Goal: Check status: Check status

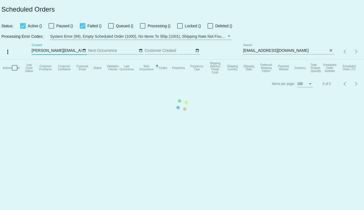
click at [286, 60] on mat-table "Actions Id Last Cycle Status Customer FirstName Customer LastName Customer Emai…" at bounding box center [182, 68] width 364 height 17
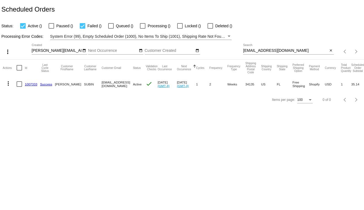
click at [286, 52] on input "[EMAIL_ADDRESS][DOMAIN_NAME]" at bounding box center [285, 51] width 85 height 4
paste input "bonniesymes"
type input "[EMAIL_ADDRESS][DOMAIN_NAME]"
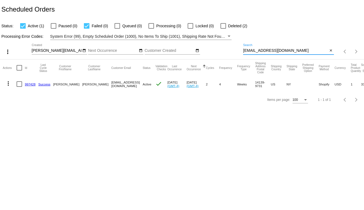
scroll to position [0, 19]
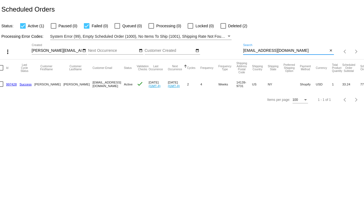
click at [292, 51] on input "[EMAIL_ADDRESS][DOMAIN_NAME]" at bounding box center [285, 51] width 85 height 4
click at [10, 84] on link "997428" at bounding box center [11, 84] width 11 height 4
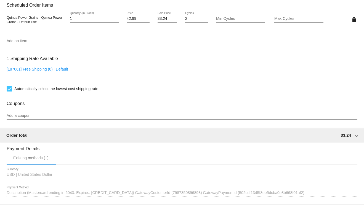
scroll to position [358, 0]
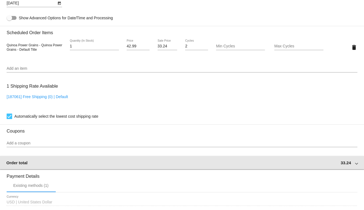
click at [355, 165] on span at bounding box center [356, 162] width 2 height 5
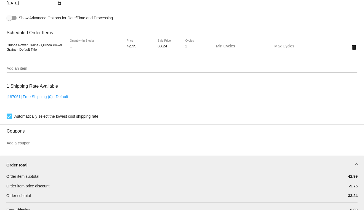
click at [74, 73] on div "Add an item" at bounding box center [182, 67] width 350 height 11
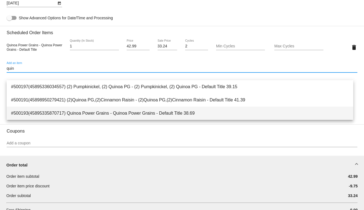
type input "quin"
click at [101, 113] on span "#500193(45895335870717) Quinoa Power Grains - Quinoa Power Grains - Default Tit…" at bounding box center [179, 113] width 337 height 13
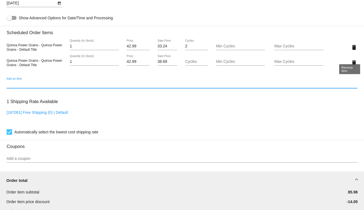
click at [350, 51] on mat-icon "delete" at bounding box center [353, 47] width 7 height 7
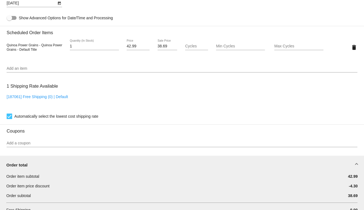
click at [163, 49] on input "38.69" at bounding box center [167, 46] width 20 height 4
type input "33.24"
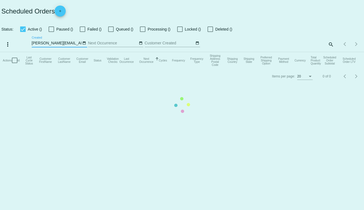
checkbox input "true"
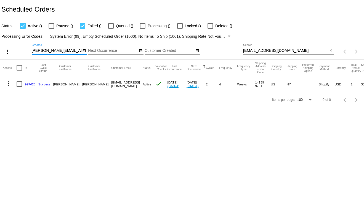
click at [8, 85] on mat-icon "more_vert" at bounding box center [8, 83] width 7 height 7
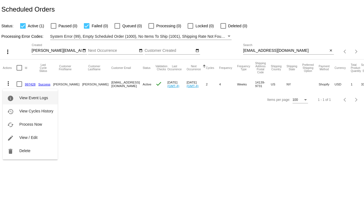
click at [13, 96] on mat-icon "info" at bounding box center [10, 98] width 7 height 7
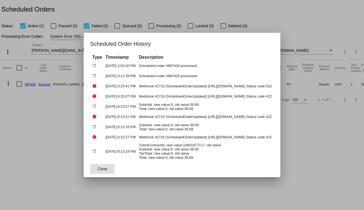
click at [97, 170] on span "Close" at bounding box center [102, 169] width 10 height 4
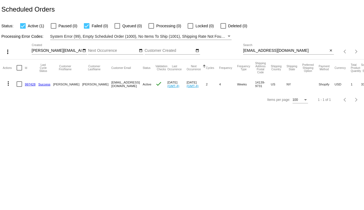
click at [31, 85] on link "997428" at bounding box center [30, 84] width 11 height 4
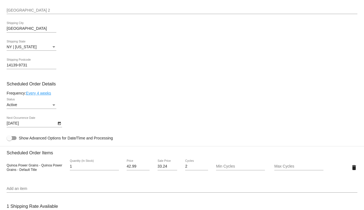
scroll to position [248, 0]
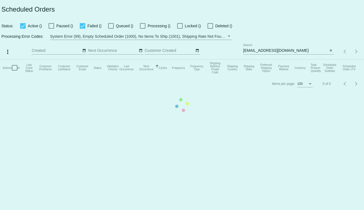
type input "[PERSON_NAME][EMAIL_ADDRESS][DOMAIN_NAME]"
click at [292, 60] on mat-table "Actions Id Last Cycle Status Customer FirstName Customer LastName Customer Emai…" at bounding box center [182, 68] width 364 height 17
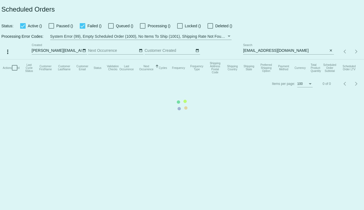
click at [292, 60] on mat-table "Actions Id Last Cycle Status Customer FirstName Customer LastName Customer Emai…" at bounding box center [182, 68] width 364 height 17
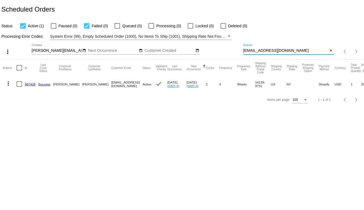
click at [292, 52] on input "[EMAIL_ADDRESS][DOMAIN_NAME]" at bounding box center [285, 51] width 85 height 4
paste input "rellsper@yahoo"
type input "rellsper@yahoo.com"
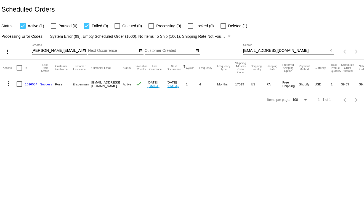
click at [27, 85] on link "1016084" at bounding box center [31, 84] width 12 height 4
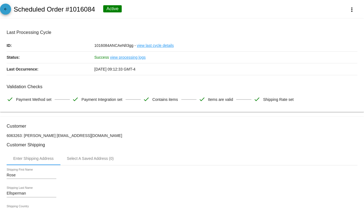
click at [6, 7] on span "arrow_back" at bounding box center [5, 11] width 7 height 14
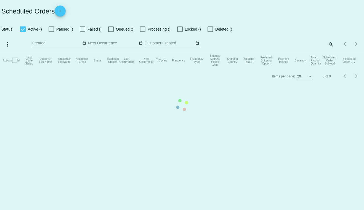
checkbox input "true"
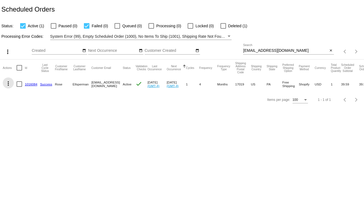
click at [8, 83] on mat-icon "more_vert" at bounding box center [8, 83] width 7 height 7
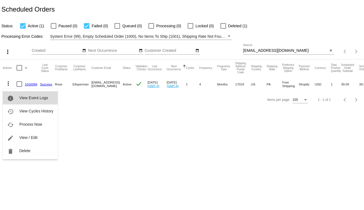
click at [12, 94] on button "info View Event Logs" at bounding box center [30, 97] width 55 height 13
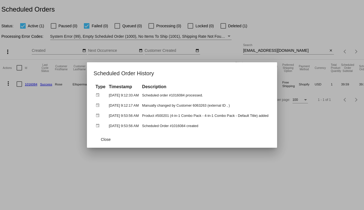
drag, startPoint x: 182, startPoint y: 127, endPoint x: 149, endPoint y: 126, distance: 32.8
click at [149, 126] on td "Scheduled Order #1016084 created" at bounding box center [205, 126] width 129 height 10
click at [148, 117] on td "Product #500201 (4-in-1 Combo Pack - 4-in-1 Combo Pack - Default Title) added" at bounding box center [205, 116] width 129 height 10
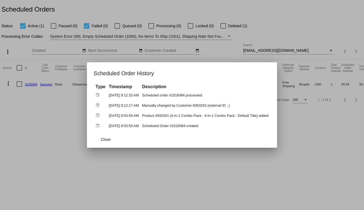
click at [151, 107] on td "Manually changed by Customer 6063263 (external ID , )" at bounding box center [205, 106] width 129 height 10
click at [151, 95] on td "Scheduled order #1016084 processed." at bounding box center [205, 95] width 129 height 10
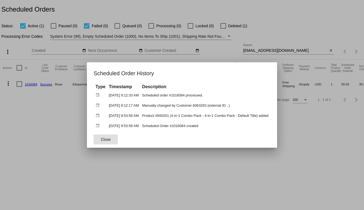
click at [103, 140] on span "Close" at bounding box center [106, 139] width 10 height 4
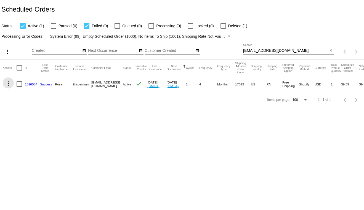
click at [9, 84] on mat-icon "more_vert" at bounding box center [8, 83] width 7 height 7
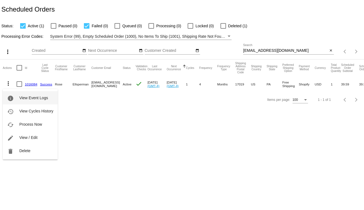
click at [23, 98] on span "View Event Logs" at bounding box center [33, 98] width 29 height 4
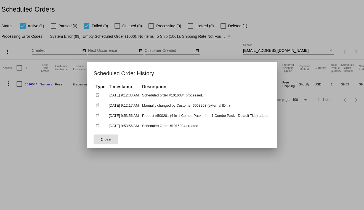
click at [101, 139] on span "Close" at bounding box center [106, 139] width 10 height 4
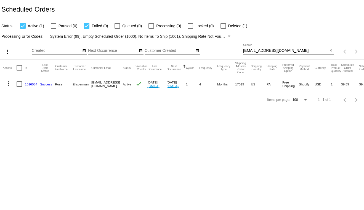
click at [28, 85] on link "1016084" at bounding box center [31, 84] width 12 height 4
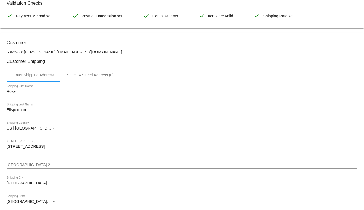
scroll to position [221, 0]
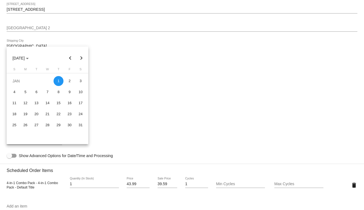
drag, startPoint x: 27, startPoint y: 150, endPoint x: 1, endPoint y: 148, distance: 25.4
click at [1, 148] on body "arrow_back Scheduled Order #1016084 Active more_vert Last Processing Cycle ID: …" at bounding box center [182, 105] width 364 height 210
click at [25, 148] on div at bounding box center [182, 105] width 364 height 210
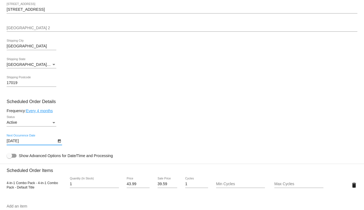
drag, startPoint x: 23, startPoint y: 148, endPoint x: 4, endPoint y: 150, distance: 19.1
click at [4, 150] on mat-card "Customer 6063263: Rose Ellsperman rellsper@yahoo.com Customer Shipping Enter Sh…" at bounding box center [182, 171] width 364 height 551
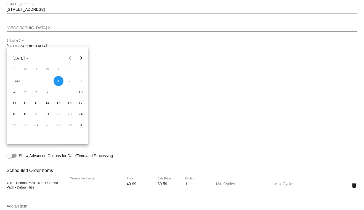
click at [141, 49] on div at bounding box center [182, 105] width 364 height 210
